Goal: Transaction & Acquisition: Purchase product/service

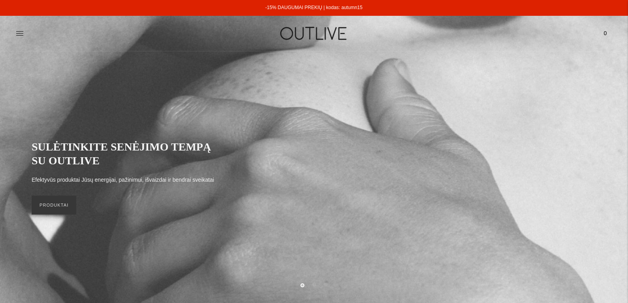
click at [310, 32] on img at bounding box center [314, 33] width 99 height 27
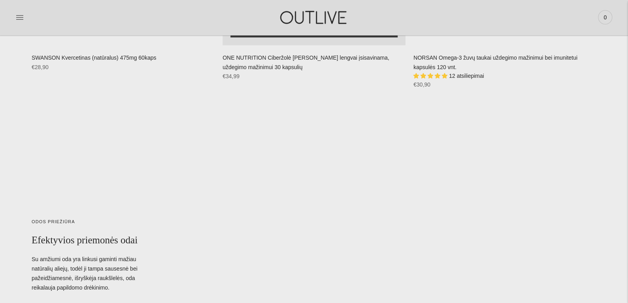
scroll to position [2729, 0]
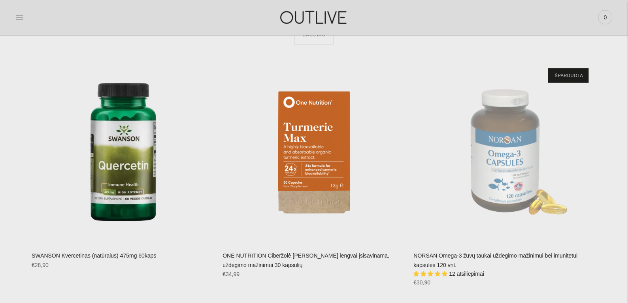
click at [23, 20] on icon at bounding box center [20, 17] width 8 height 8
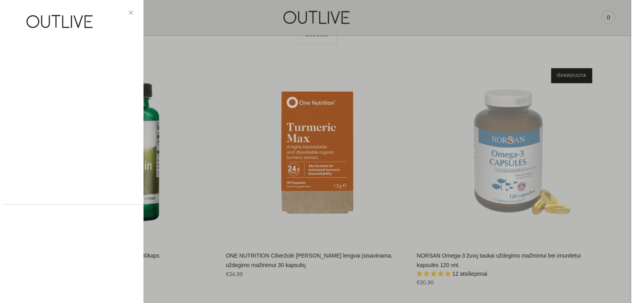
scroll to position [2467, 0]
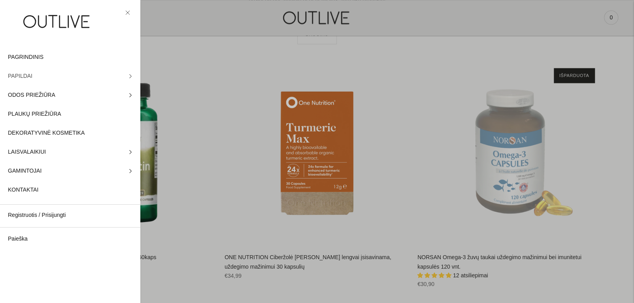
click at [121, 76] on link "PAPILDAI" at bounding box center [70, 76] width 140 height 19
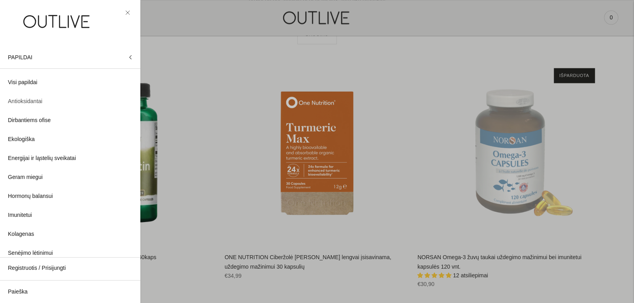
click at [32, 101] on span "Antioksidantai" at bounding box center [25, 101] width 34 height 9
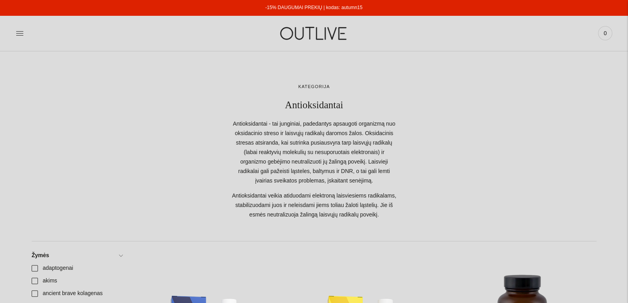
click at [607, 36] on span "0" at bounding box center [605, 33] width 11 height 11
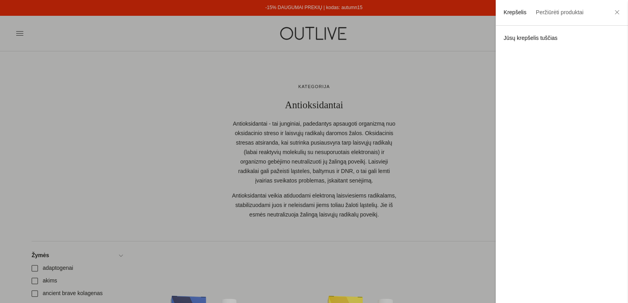
click at [437, 31] on div at bounding box center [314, 151] width 628 height 303
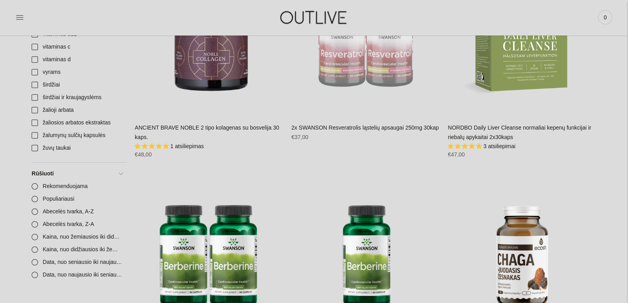
scroll to position [1107, 0]
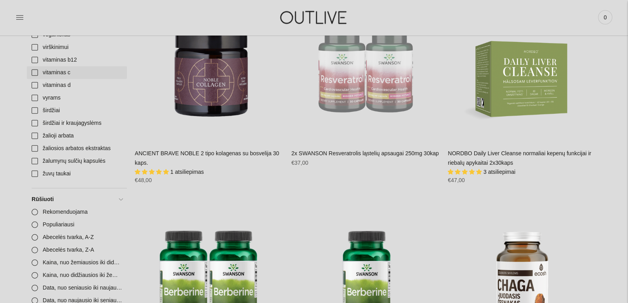
click at [36, 74] on link "vitaminas c" at bounding box center [77, 72] width 100 height 13
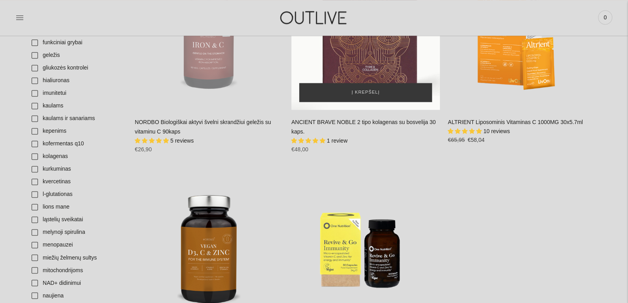
scroll to position [475, 0]
